Goal: Check status: Check status

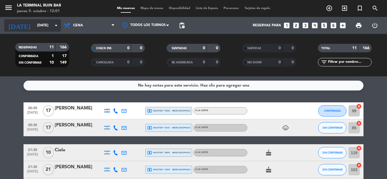
click at [49, 24] on input "[DATE]" at bounding box center [58, 26] width 48 height 10
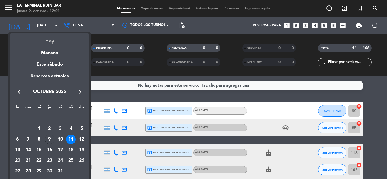
click at [68, 39] on div "Hoy" at bounding box center [49, 39] width 79 height 12
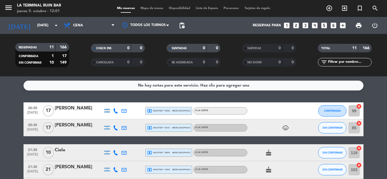
type input "[DEMOGRAPHIC_DATA][DATE]"
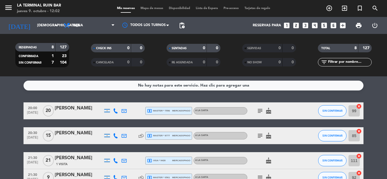
click at [259, 113] on icon "subject" at bounding box center [260, 111] width 7 height 7
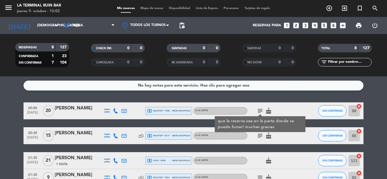
click at [153, 147] on div "20:00 [DATE] [PERSON_NAME] local_atm master * 7556 mercadopago A LA CARTA subje…" at bounding box center [194, 179] width 340 height 152
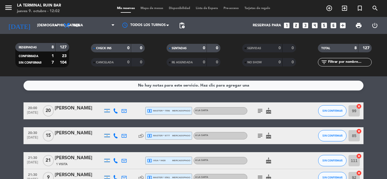
click at [258, 136] on icon "subject" at bounding box center [260, 136] width 7 height 7
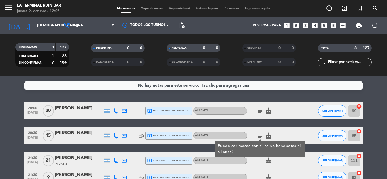
click at [201, 153] on div "21:30 [DATE] [PERSON_NAME] 1 Visita local_atm visa * 9428 mercadopago A LA CART…" at bounding box center [194, 161] width 340 height 17
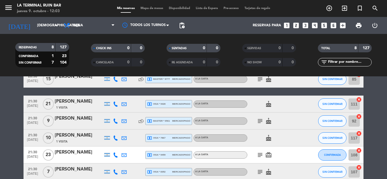
scroll to position [85, 0]
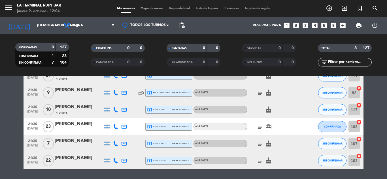
click at [258, 90] on icon "subject" at bounding box center [260, 93] width 7 height 7
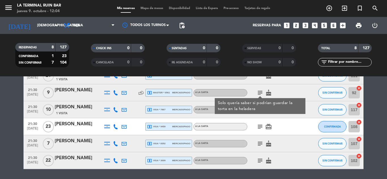
click at [14, 106] on bookings-row "20:00 [DATE] [PERSON_NAME] local_atm master * 7556 mercadopago A LA CARTA subje…" at bounding box center [193, 94] width 387 height 152
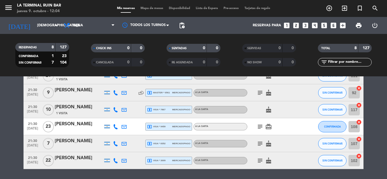
scroll to position [103, 0]
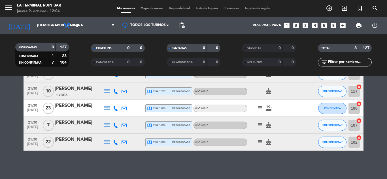
click at [261, 109] on icon "subject" at bounding box center [260, 108] width 7 height 7
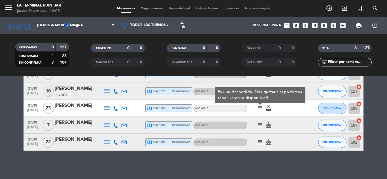
click at [260, 127] on icon "subject" at bounding box center [260, 125] width 7 height 7
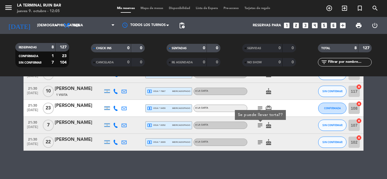
click at [259, 142] on icon "subject" at bounding box center [260, 142] width 7 height 7
